Goal: Information Seeking & Learning: Check status

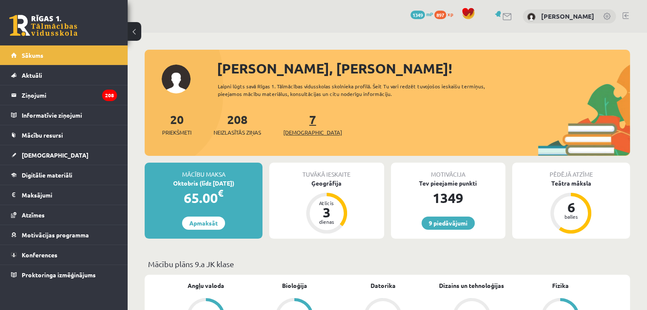
click at [298, 131] on span "[DEMOGRAPHIC_DATA]" at bounding box center [312, 132] width 59 height 9
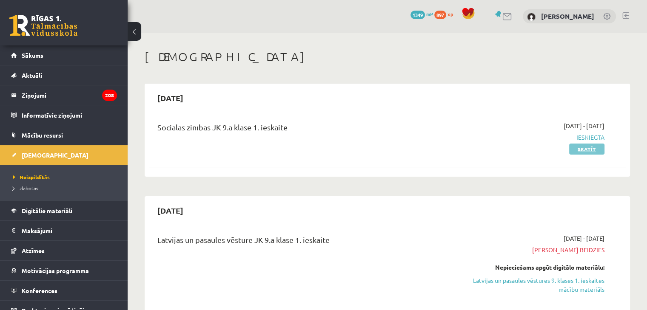
click at [588, 148] on link "Skatīt" at bounding box center [586, 149] width 35 height 11
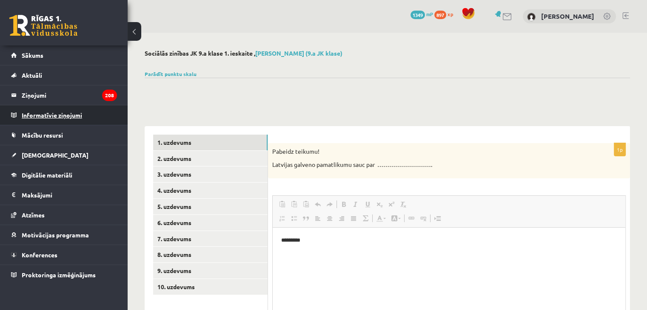
click at [59, 116] on legend "Informatīvie ziņojumi 0" at bounding box center [69, 115] width 95 height 20
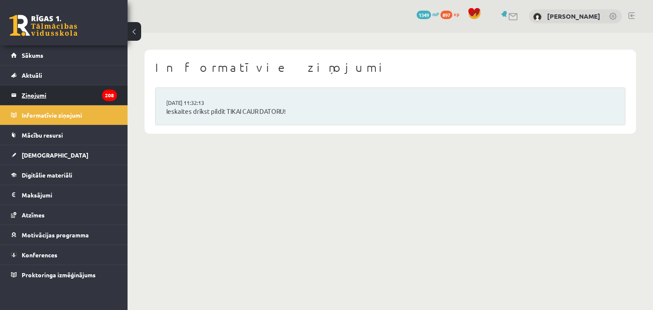
click at [70, 86] on legend "Ziņojumi 208" at bounding box center [69, 95] width 95 height 20
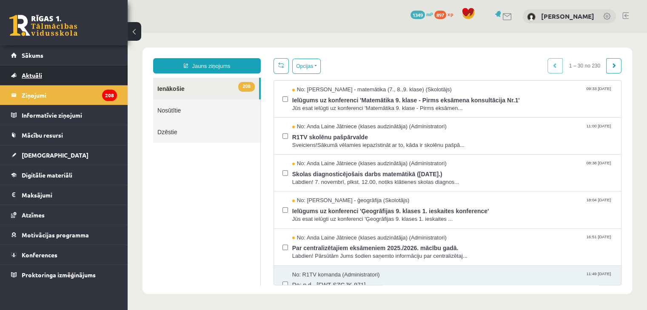
click at [68, 70] on link "Aktuāli" at bounding box center [64, 75] width 106 height 20
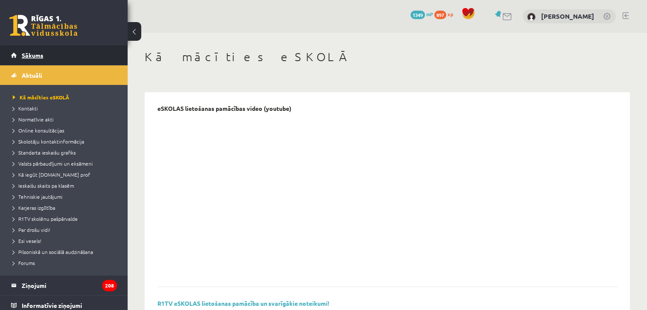
click at [60, 54] on link "Sākums" at bounding box center [64, 55] width 106 height 20
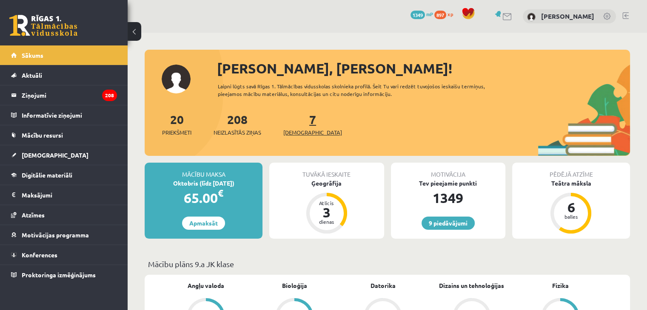
drag, startPoint x: 293, startPoint y: 121, endPoint x: 298, endPoint y: 128, distance: 8.5
click at [298, 128] on div "7 Ieskaites" at bounding box center [312, 124] width 59 height 26
click at [298, 128] on span "[DEMOGRAPHIC_DATA]" at bounding box center [312, 132] width 59 height 9
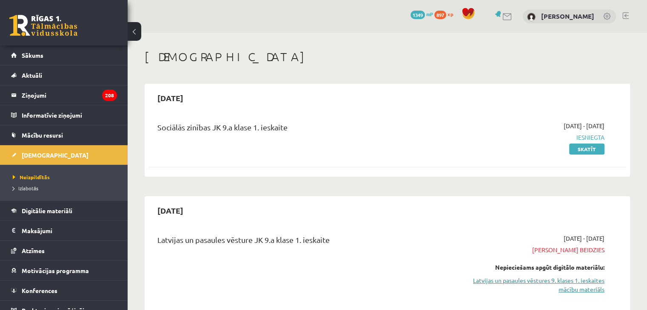
drag, startPoint x: 558, startPoint y: 275, endPoint x: 560, endPoint y: 288, distance: 12.9
click at [560, 288] on div "Nepieciešams apgūt digitālo materiālu: Latvijas un pasaules vēstures 9. klases …" at bounding box center [534, 278] width 140 height 31
click at [560, 288] on link "Latvijas un pasaules vēstures 9. klases 1. ieskaites mācību materiāls" at bounding box center [534, 285] width 140 height 18
click at [547, 284] on link "Latvijas un pasaules vēstures 9. klases 1. ieskaites mācību materiāls" at bounding box center [534, 285] width 140 height 18
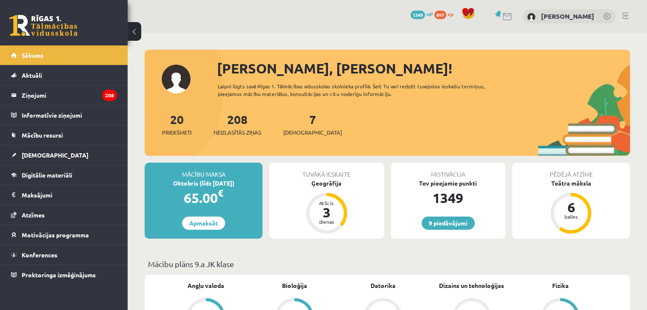
click at [294, 126] on div "7 Ieskaites" at bounding box center [312, 124] width 59 height 26
click at [298, 134] on span "[DEMOGRAPHIC_DATA]" at bounding box center [312, 132] width 59 height 9
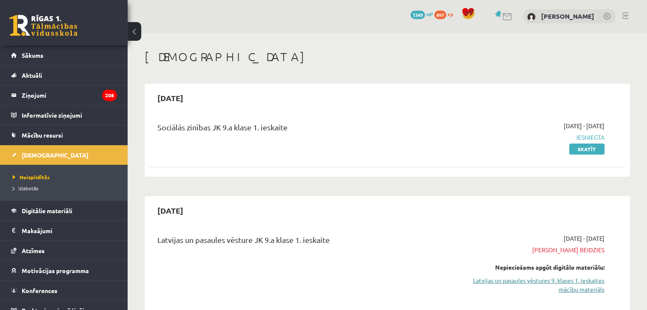
click at [564, 289] on link "Latvijas un pasaules vēstures 9. klases 1. ieskaites mācību materiāls" at bounding box center [534, 285] width 140 height 18
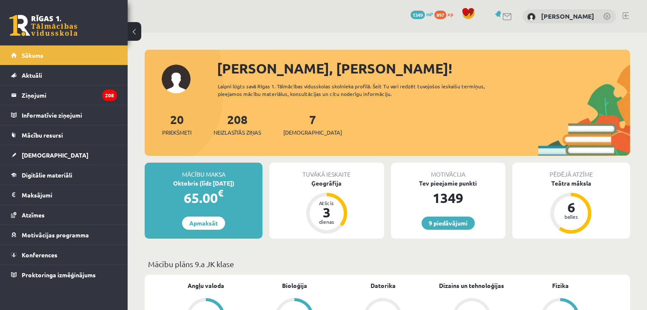
click at [290, 128] on div "7 Ieskaites" at bounding box center [312, 124] width 59 height 26
click at [307, 134] on span "[DEMOGRAPHIC_DATA]" at bounding box center [312, 132] width 59 height 9
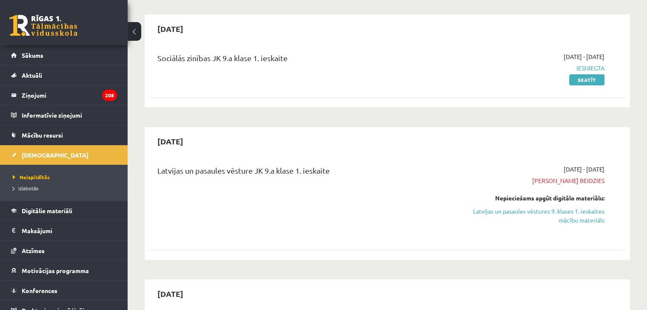
scroll to position [51, 0]
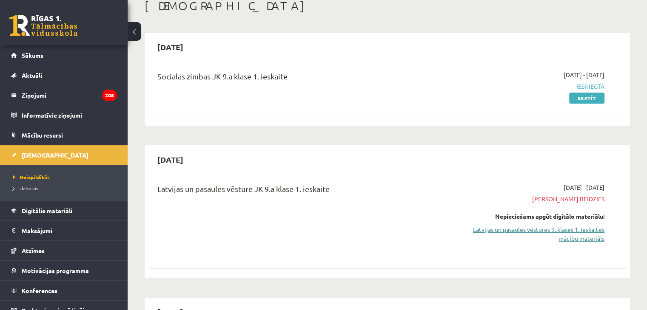
click at [565, 227] on link "Latvijas un pasaules vēstures 9. klases 1. ieskaites mācību materiāls" at bounding box center [534, 234] width 140 height 18
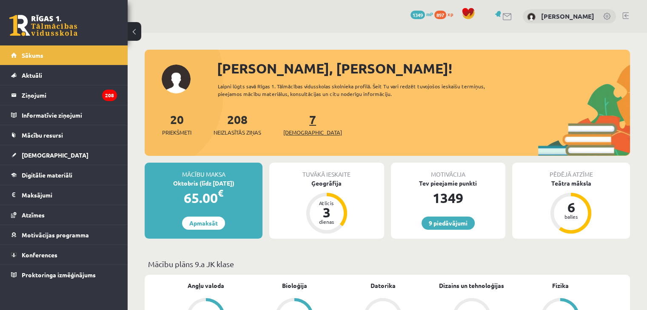
click at [301, 130] on span "[DEMOGRAPHIC_DATA]" at bounding box center [312, 132] width 59 height 9
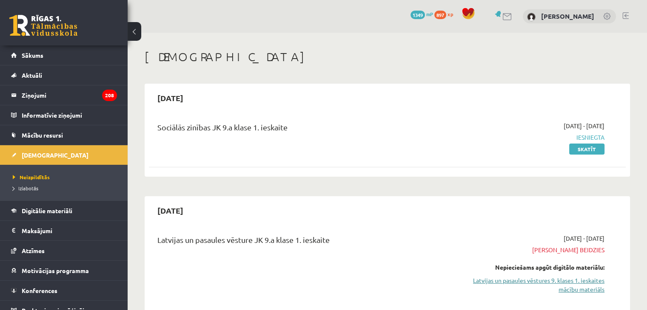
click at [568, 278] on link "Latvijas un pasaules vēstures 9. klases 1. ieskaites mācību materiāls" at bounding box center [534, 285] width 140 height 18
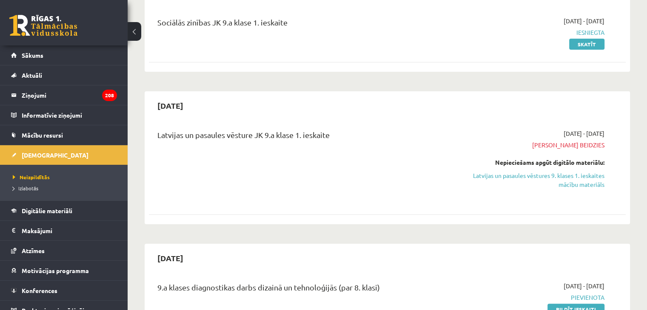
scroll to position [131, 0]
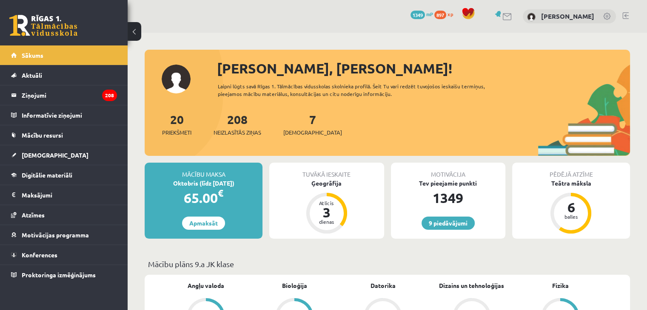
click at [239, 126] on div "208 Neizlasītās ziņas" at bounding box center [237, 124] width 48 height 26
click at [236, 131] on span "Neizlasītās ziņas" at bounding box center [237, 132] width 48 height 9
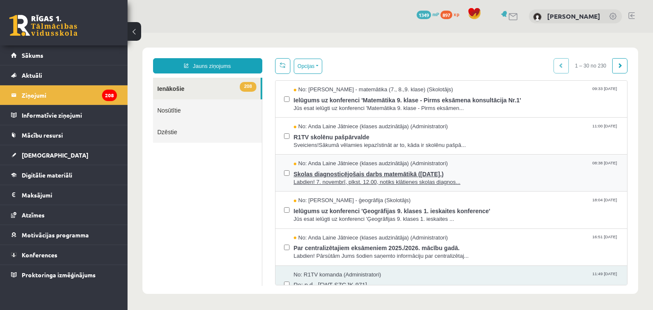
click at [507, 169] on span "Skolas diagnosticējošais darbs matemātikā ([DATE].)" at bounding box center [456, 173] width 325 height 11
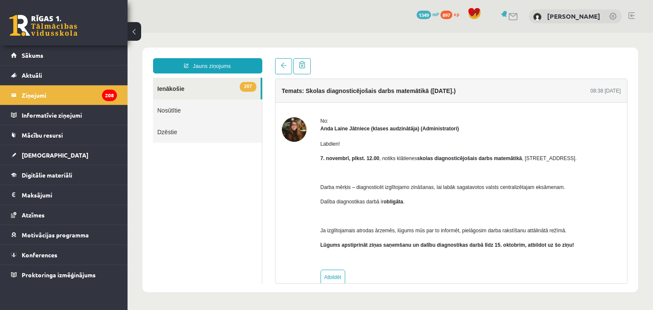
click at [508, 169] on p at bounding box center [449, 173] width 256 height 8
drag, startPoint x: 620, startPoint y: 148, endPoint x: 620, endPoint y: 167, distance: 18.7
click at [620, 167] on div "No: [PERSON_NAME] Jātniece (klases audzinātāja) (Administratori) Labdien! [DATE…" at bounding box center [452, 201] width 352 height 168
click at [604, 165] on div "No: [PERSON_NAME] Jātniece (klases audzinātāja) (Administratori) Labdien! [DATE…" at bounding box center [451, 201] width 339 height 168
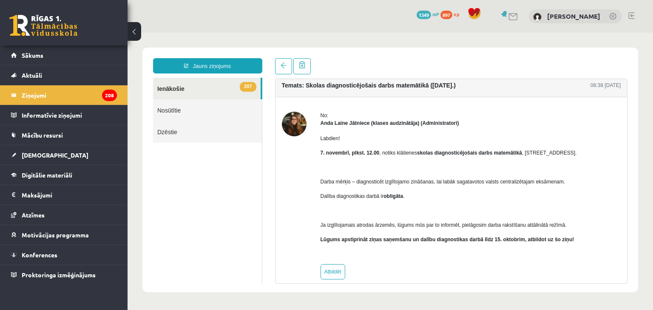
scroll to position [6, 0]
click at [281, 67] on span at bounding box center [284, 65] width 6 height 6
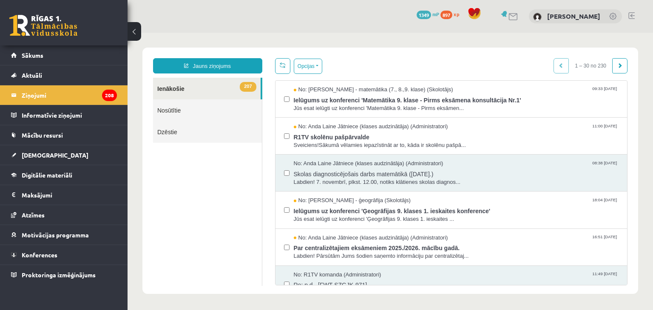
scroll to position [0, 0]
click at [543, 256] on span "Labdien! Pārsūtām Jums šodien saņemto informāciju par centralizētaj..." at bounding box center [456, 257] width 325 height 8
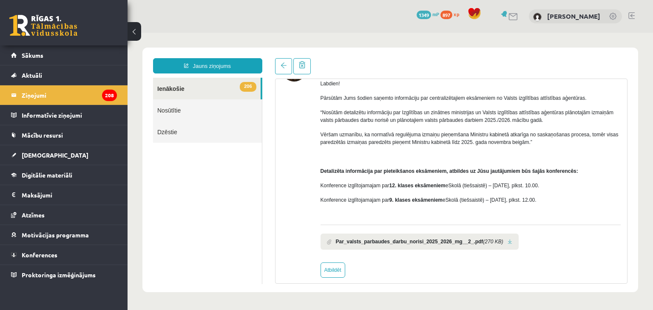
scroll to position [61, 0]
click at [282, 65] on span at bounding box center [284, 65] width 6 height 6
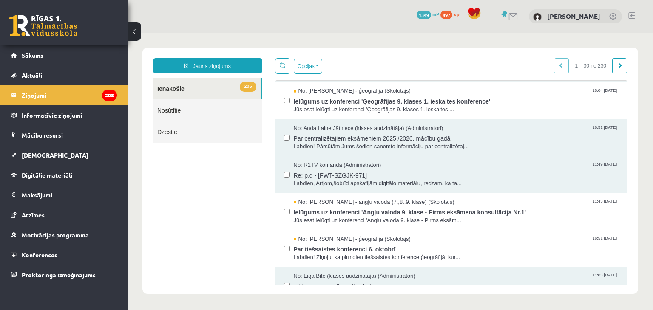
scroll to position [106, 0]
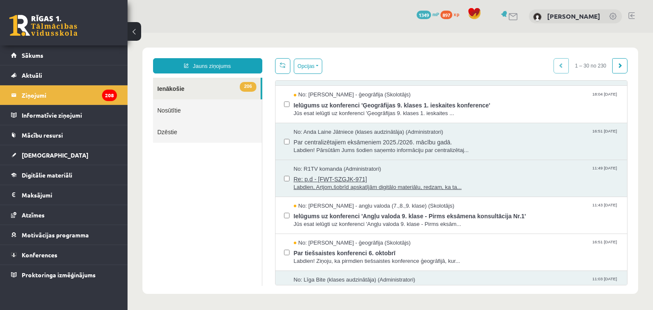
click at [441, 179] on span "Re: p.d - [FWT-SZGJK-971]" at bounding box center [456, 178] width 325 height 11
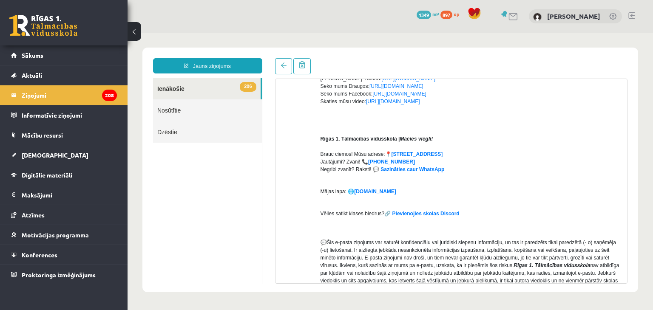
scroll to position [196, 0]
click at [401, 170] on strong "💬 Sazināties caur WhatsApp" at bounding box center [408, 169] width 71 height 6
click at [61, 91] on legend "Ziņojumi 208" at bounding box center [69, 95] width 95 height 20
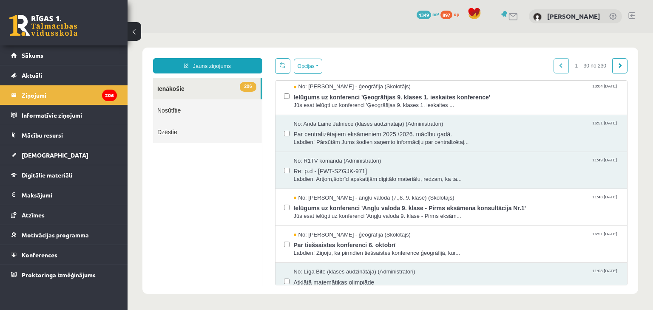
scroll to position [106, 0]
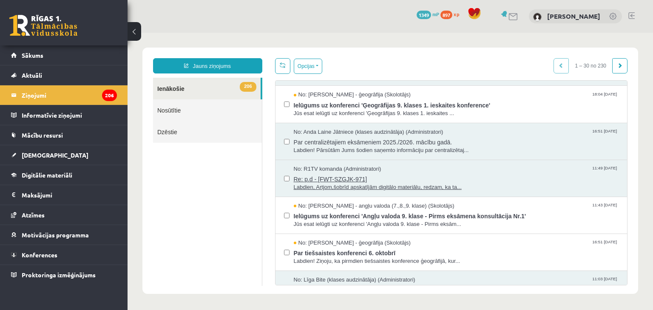
click at [397, 184] on span "Labdien, Artjom,šobrīd apskatījām digitālo materiālu, redzam, ka ta..." at bounding box center [456, 188] width 325 height 8
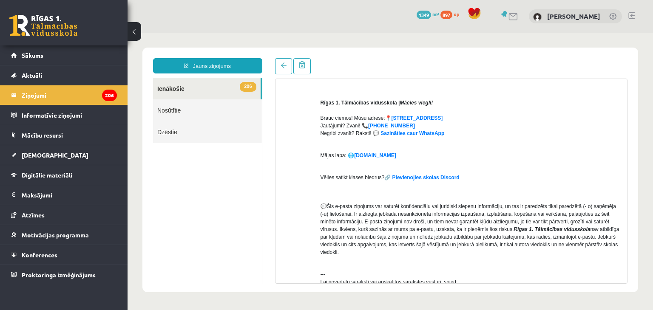
scroll to position [313, 0]
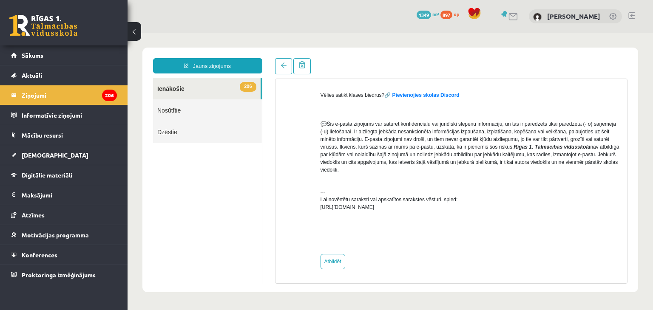
click at [415, 244] on div "Labdien, Artjom, šobrīd apskatījām digitālo materiālu, redzam, ka tas darbojas,…" at bounding box center [471, 33] width 301 height 429
click at [335, 262] on link "Atbildēt" at bounding box center [333, 261] width 25 height 15
type input "**********"
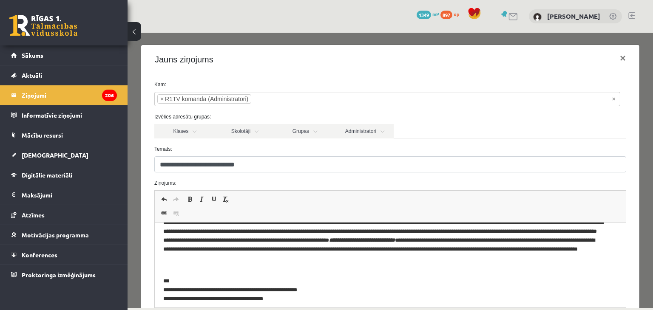
scroll to position [385, 0]
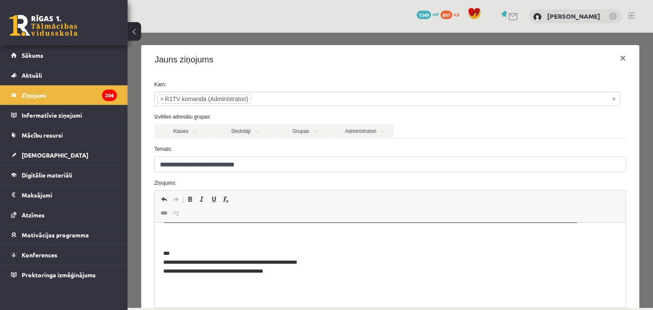
click at [377, 280] on p "**********" at bounding box center [384, 263] width 442 height 44
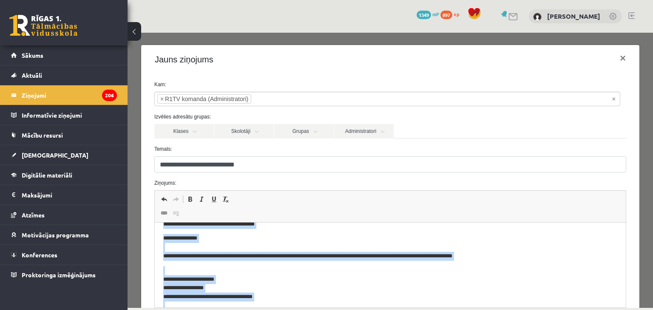
scroll to position [0, 0]
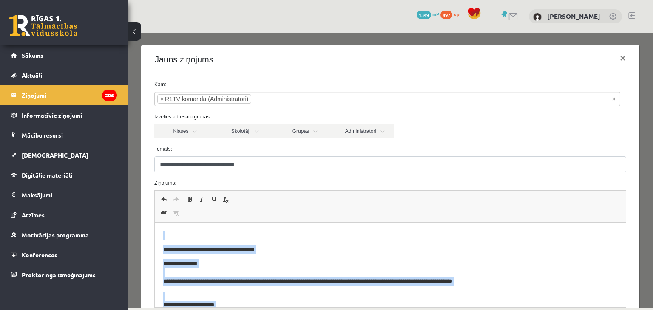
drag, startPoint x: 374, startPoint y: 281, endPoint x: 148, endPoint y: 231, distance: 231.2
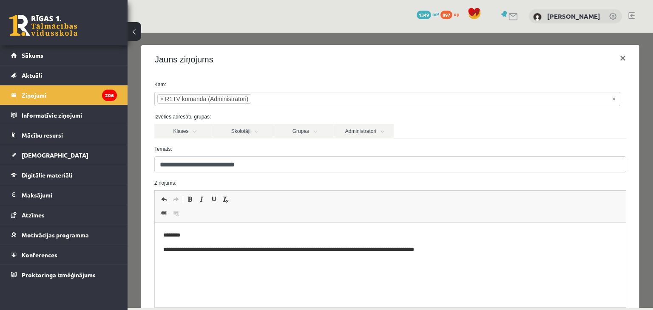
scroll to position [99, 0]
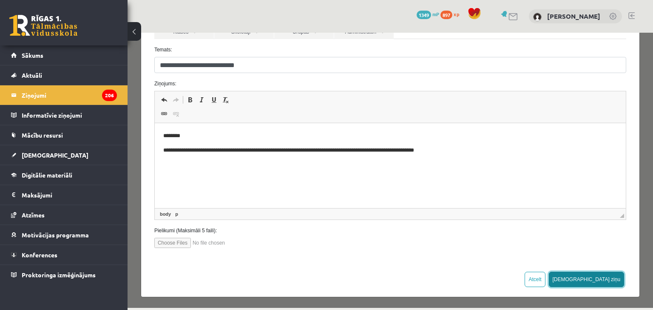
click at [604, 275] on button "[DEMOGRAPHIC_DATA] ziņu" at bounding box center [587, 279] width 76 height 15
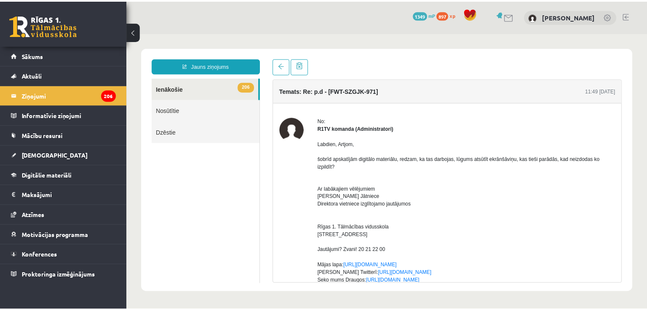
scroll to position [0, 0]
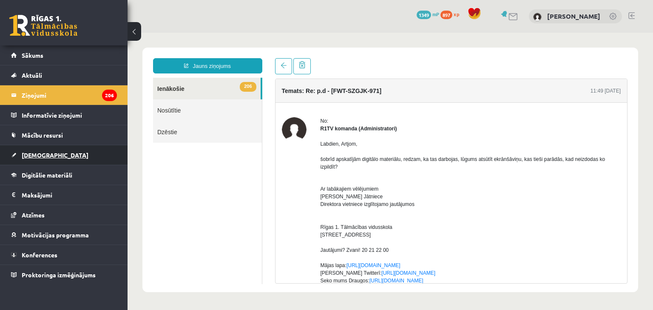
click at [64, 159] on link "[DEMOGRAPHIC_DATA]" at bounding box center [64, 155] width 106 height 20
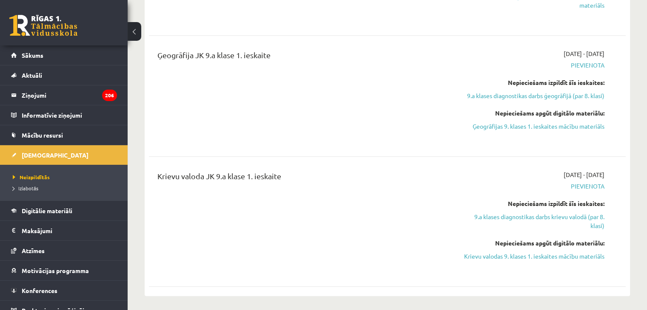
scroll to position [808, 0]
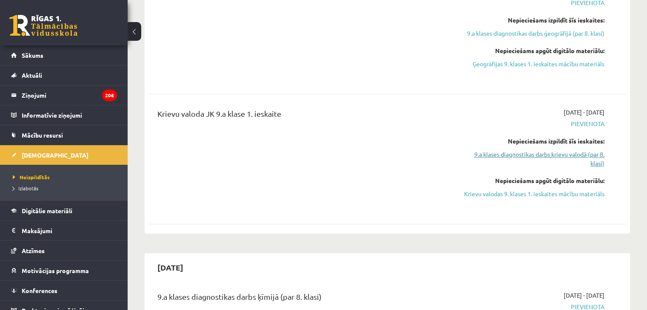
click at [588, 153] on link "9.a klases diagnostikas darbs krievu valodā (par 8. klasi)" at bounding box center [534, 159] width 140 height 18
